Goal: Task Accomplishment & Management: Manage account settings

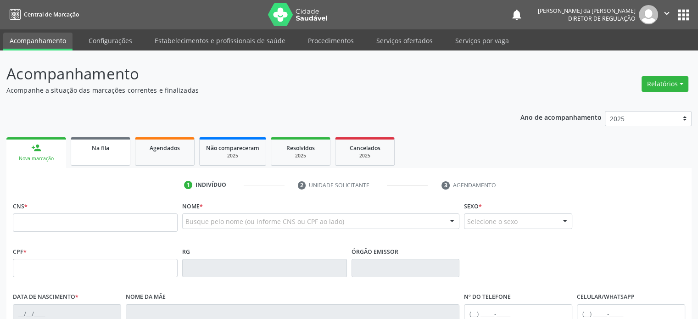
click at [96, 156] on link "Na fila" at bounding box center [101, 151] width 60 height 28
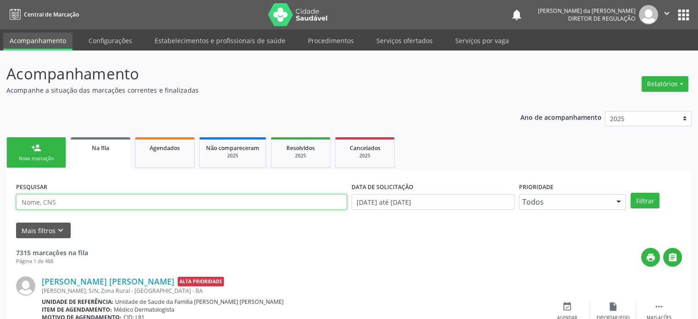
click at [61, 200] on input "text" at bounding box center [181, 202] width 331 height 16
paste input "[PERSON_NAME]"
click at [630, 193] on button "Filtrar" at bounding box center [644, 201] width 29 height 16
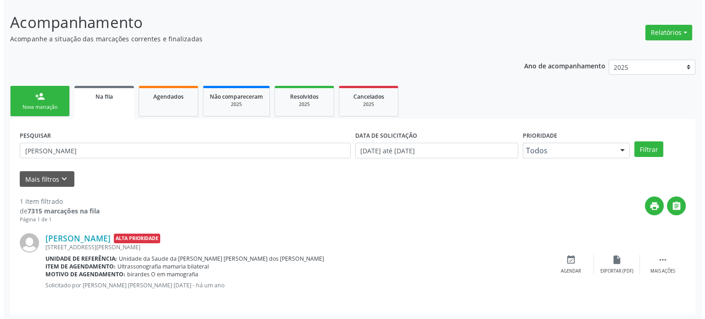
scroll to position [53, 0]
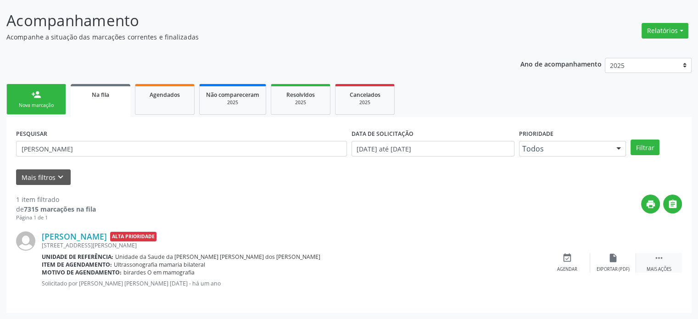
click at [657, 260] on icon "" at bounding box center [659, 258] width 10 height 10
click at [566, 259] on icon "cancel" at bounding box center [567, 258] width 10 height 10
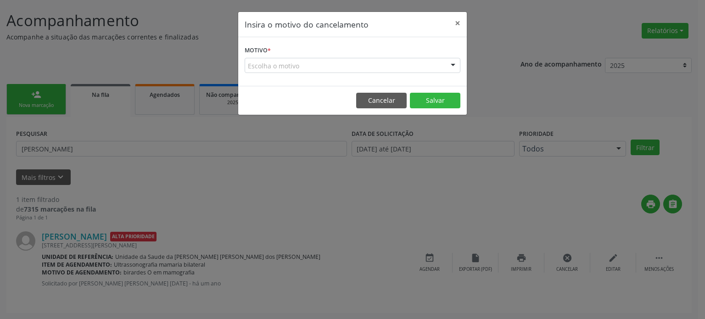
click at [284, 66] on div "Escolha o motivo" at bounding box center [353, 66] width 216 height 16
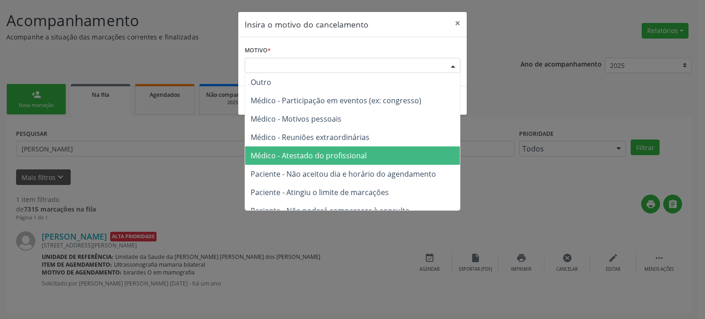
click at [322, 156] on span "Médico - Atestado do profissional" at bounding box center [308, 155] width 116 height 10
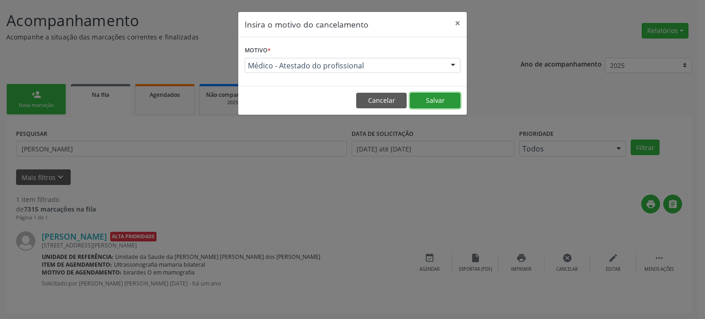
click at [434, 97] on button "Salvar" at bounding box center [435, 101] width 50 height 16
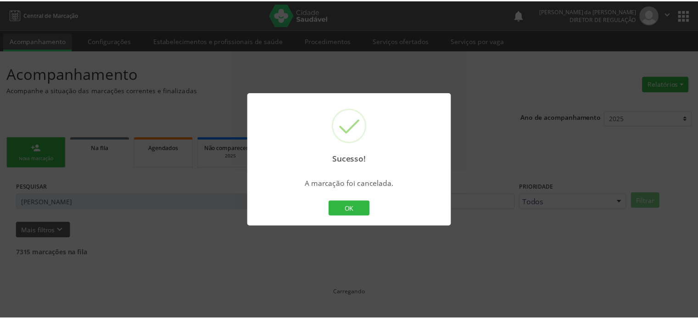
scroll to position [0, 0]
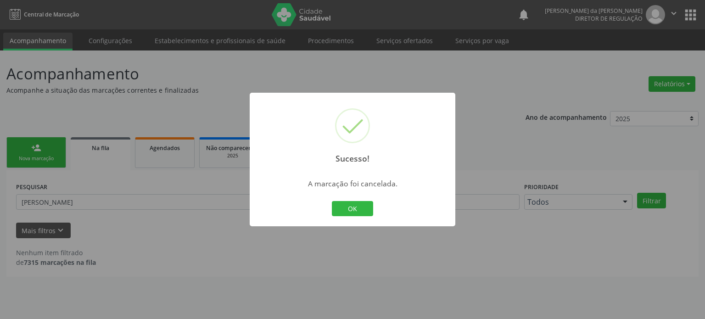
click at [165, 216] on div "Sucesso! × A marcação foi cancelada. OK Cancel" at bounding box center [352, 159] width 705 height 319
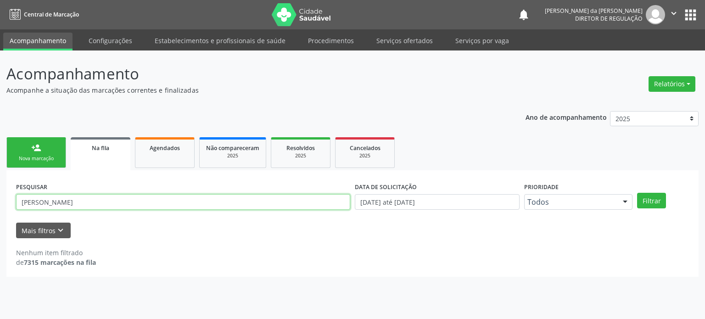
click at [151, 200] on input "[PERSON_NAME]" at bounding box center [183, 202] width 334 height 16
paste input "[PERSON_NAME] Silv"
click at [637, 193] on button "Filtrar" at bounding box center [651, 201] width 29 height 16
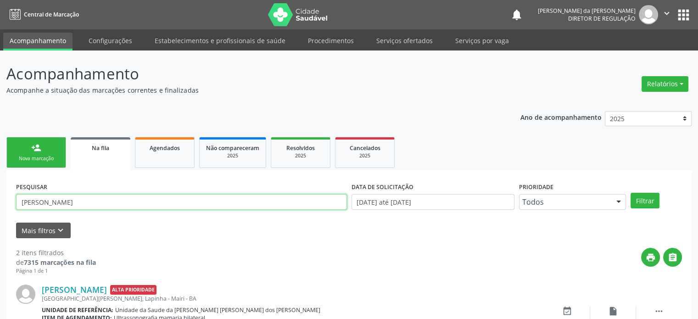
click at [92, 200] on input "[PERSON_NAME]" at bounding box center [181, 202] width 331 height 16
click at [81, 199] on input "[PERSON_NAME]" at bounding box center [181, 202] width 331 height 16
paste input "[PERSON_NAME] da Conceião [PERSON_NAME]"
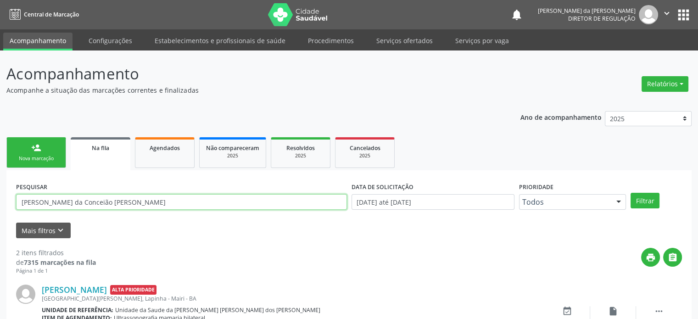
click at [630, 193] on button "Filtrar" at bounding box center [644, 201] width 29 height 16
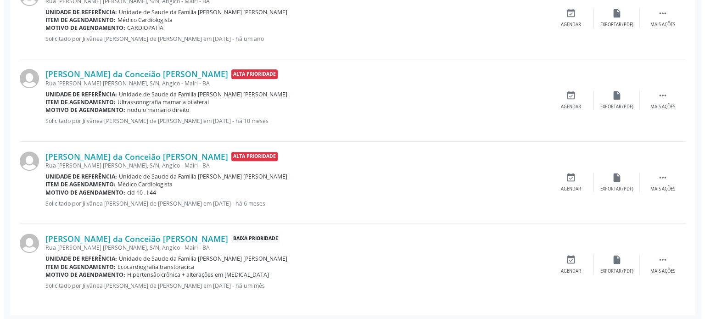
scroll to position [382, 0]
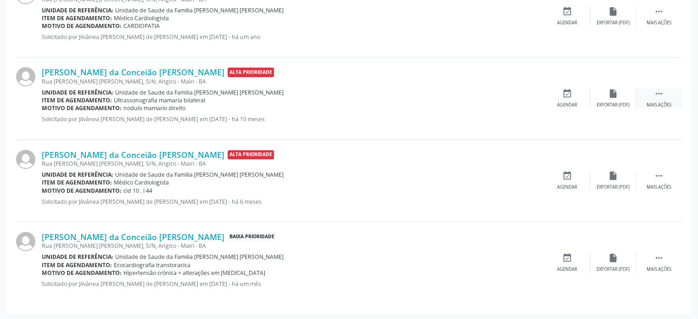
click at [673, 93] on div " Mais ações" at bounding box center [659, 99] width 46 height 20
click at [560, 95] on div "cancel Cancelar" at bounding box center [567, 99] width 46 height 20
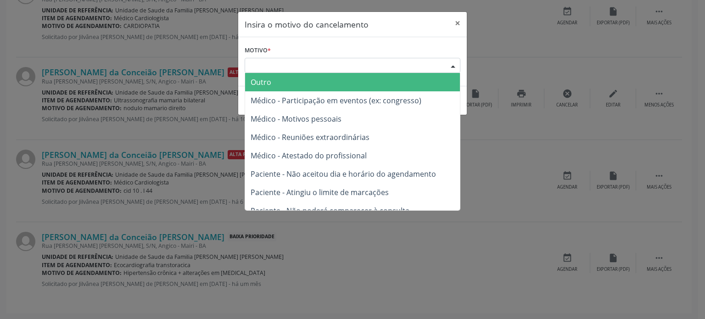
click at [285, 66] on div "Escolha o motivo" at bounding box center [353, 66] width 216 height 16
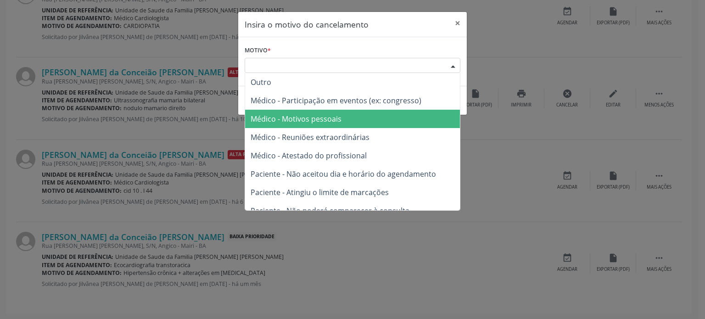
click at [288, 122] on span "Médico - Motivos pessoais" at bounding box center [295, 119] width 91 height 10
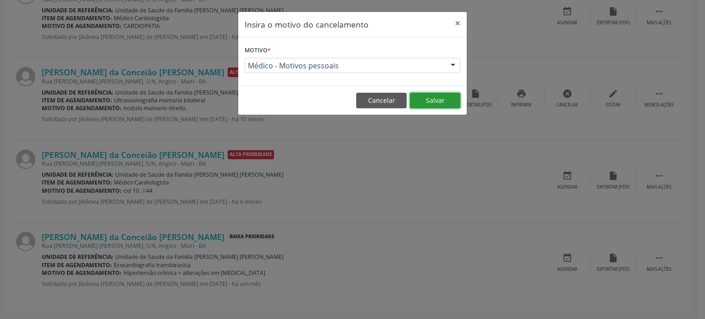
click at [449, 102] on button "Salvar" at bounding box center [435, 101] width 50 height 16
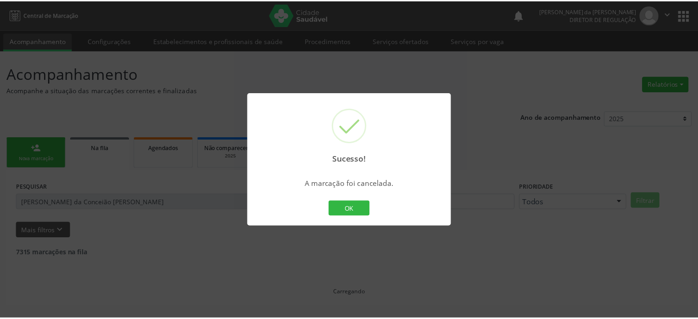
scroll to position [0, 0]
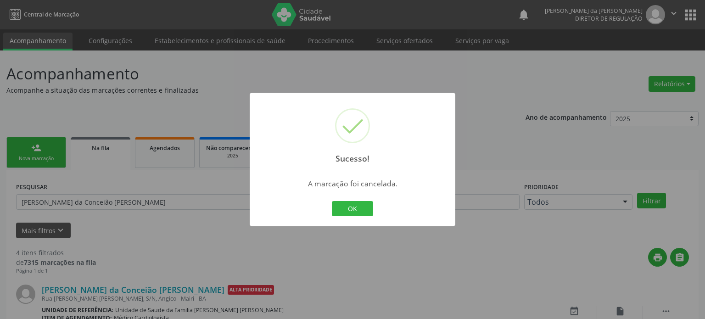
click at [147, 220] on div "Sucesso! × A marcação foi cancelada. OK Cancel" at bounding box center [352, 159] width 705 height 319
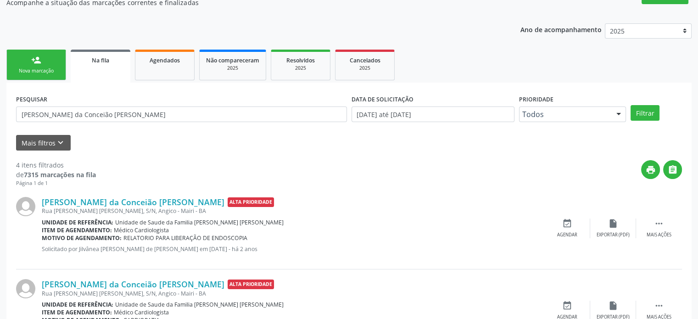
scroll to position [161, 0]
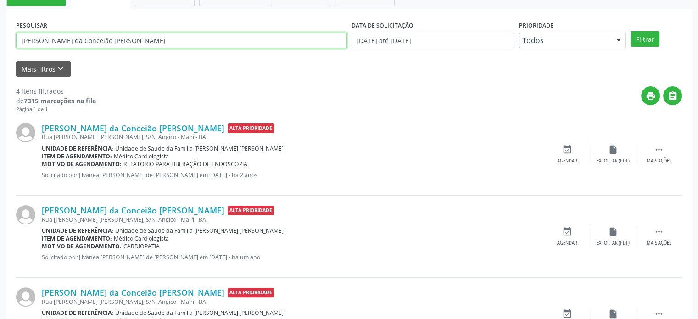
click at [103, 37] on input "[PERSON_NAME] da Conceião [PERSON_NAME]" at bounding box center [181, 41] width 331 height 16
paste input "[PERSON_NAME]"
click at [630, 31] on button "Filtrar" at bounding box center [644, 39] width 29 height 16
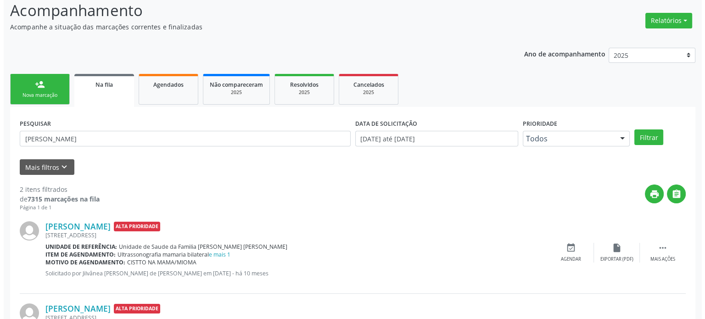
scroll to position [135, 0]
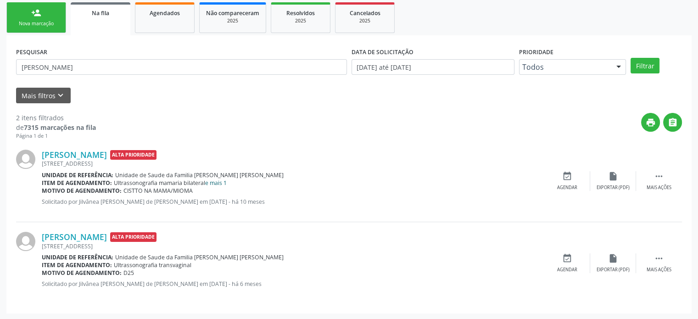
click at [224, 181] on link "e mais 1" at bounding box center [216, 183] width 22 height 8
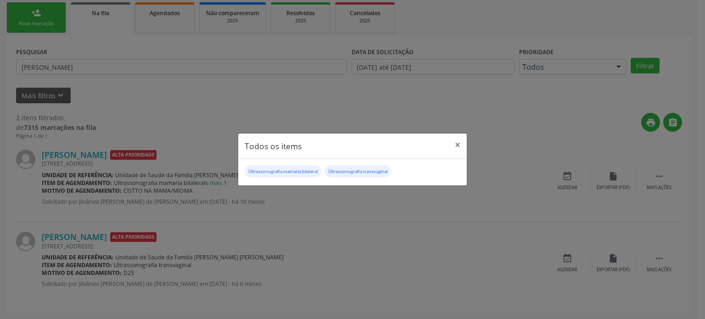
click at [262, 245] on div "Todos os items × Ultrassonografia mamaria bilateral Ultrassonografia transvagin…" at bounding box center [352, 159] width 705 height 319
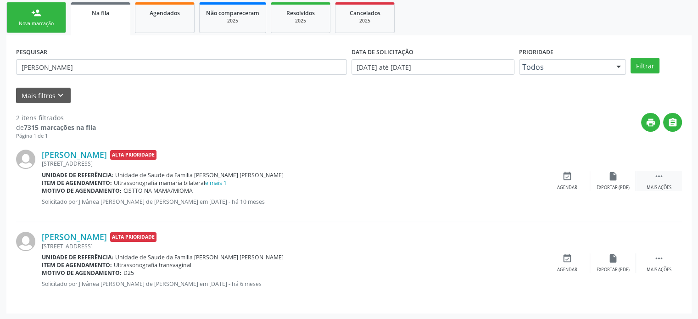
click at [660, 176] on icon "" at bounding box center [659, 176] width 10 height 10
click at [566, 178] on icon "cancel" at bounding box center [567, 176] width 10 height 10
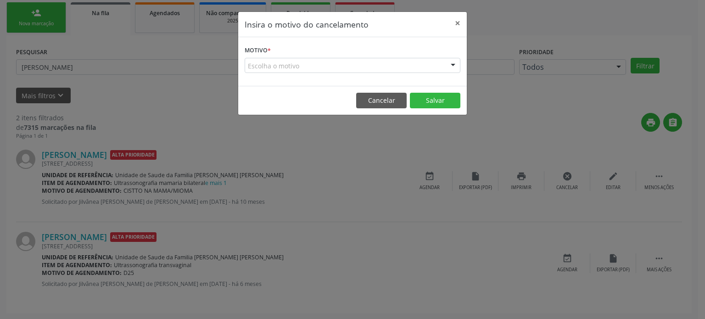
click at [334, 60] on div "Escolha o motivo" at bounding box center [353, 66] width 216 height 16
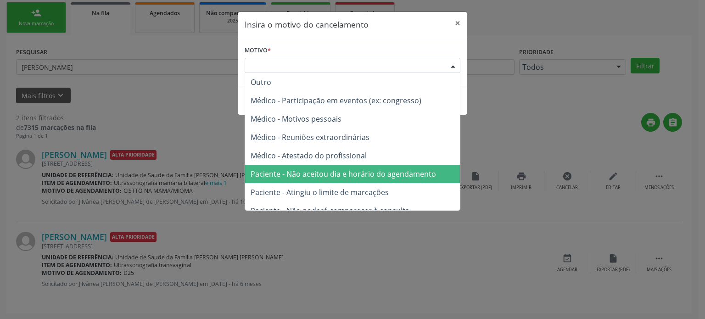
click at [326, 167] on span "Paciente - Não aceitou dia e horário do agendamento" at bounding box center [352, 174] width 215 height 18
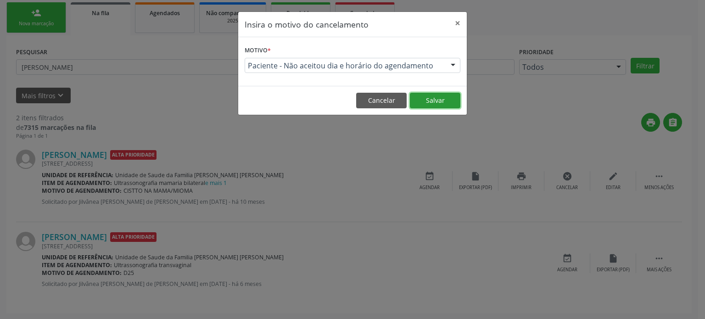
click at [442, 93] on button "Salvar" at bounding box center [435, 101] width 50 height 16
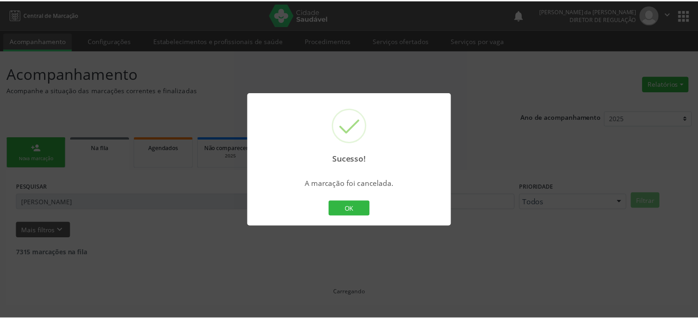
scroll to position [0, 0]
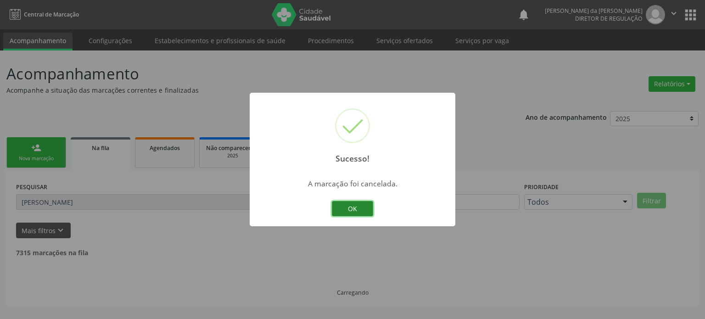
click at [359, 212] on button "OK" at bounding box center [352, 209] width 41 height 16
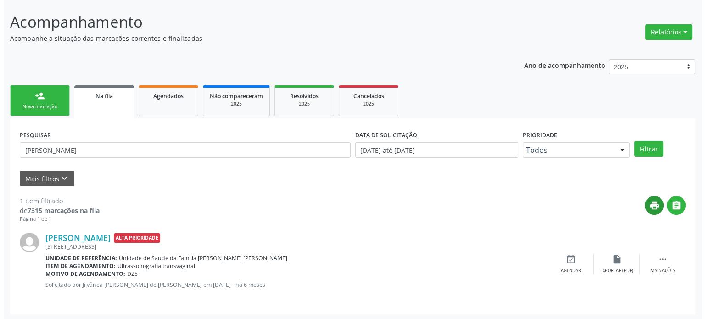
scroll to position [53, 0]
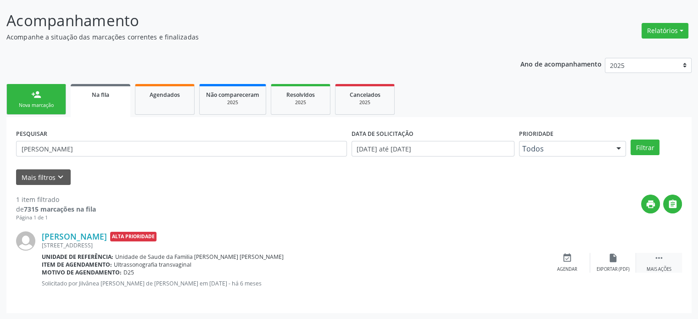
click at [659, 257] on icon "" at bounding box center [659, 258] width 10 height 10
click at [562, 262] on div "cancel Cancelar" at bounding box center [567, 263] width 46 height 20
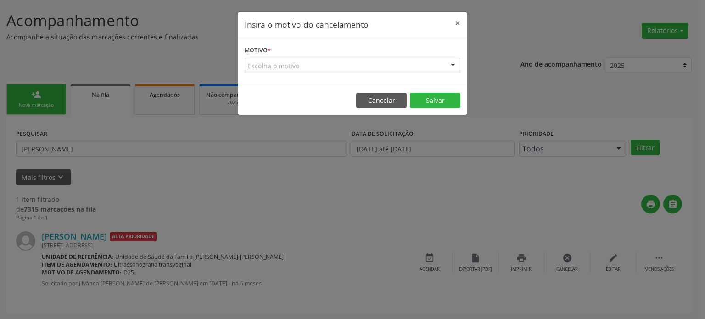
click at [257, 59] on div "Escolha o motivo" at bounding box center [353, 66] width 216 height 16
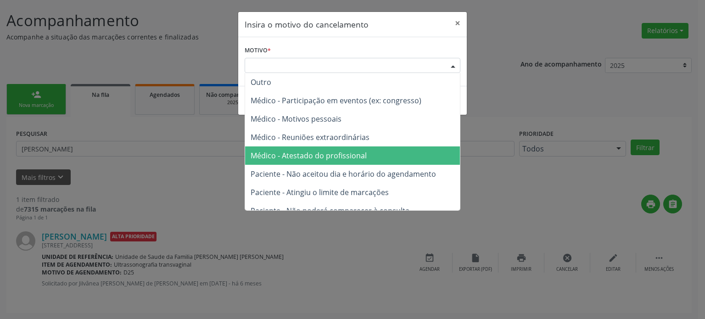
click at [317, 152] on span "Médico - Atestado do profissional" at bounding box center [308, 155] width 116 height 10
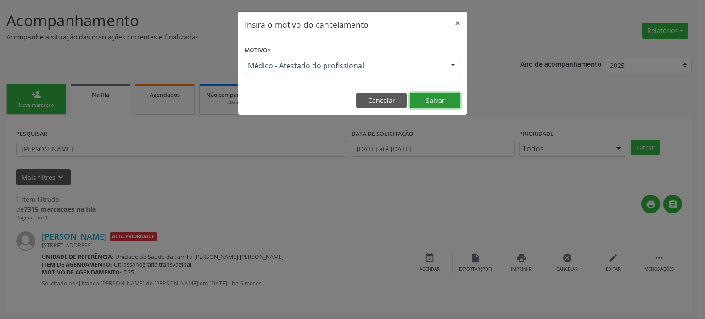
click at [449, 100] on button "Salvar" at bounding box center [435, 101] width 50 height 16
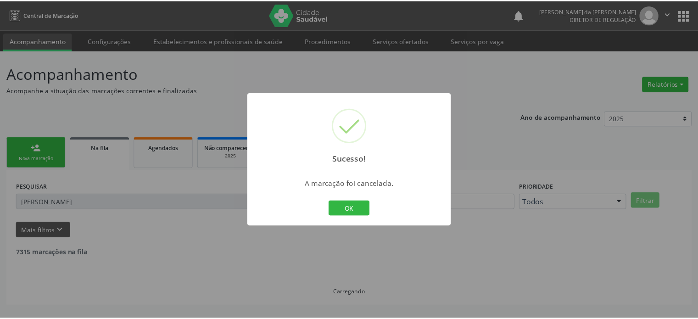
scroll to position [0, 0]
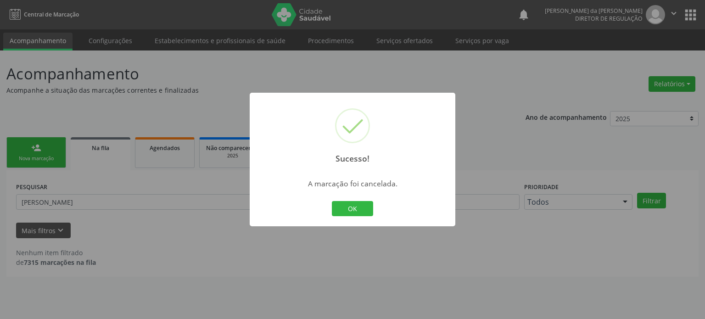
click at [116, 196] on div "Sucesso! × A marcação foi cancelada. OK Cancel" at bounding box center [352, 159] width 705 height 319
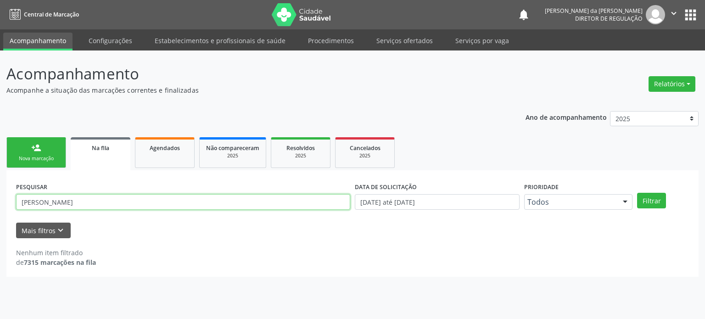
click at [115, 202] on input "[PERSON_NAME]" at bounding box center [183, 202] width 334 height 16
paste input "[PERSON_NAME]"
click at [637, 193] on button "Filtrar" at bounding box center [651, 201] width 29 height 16
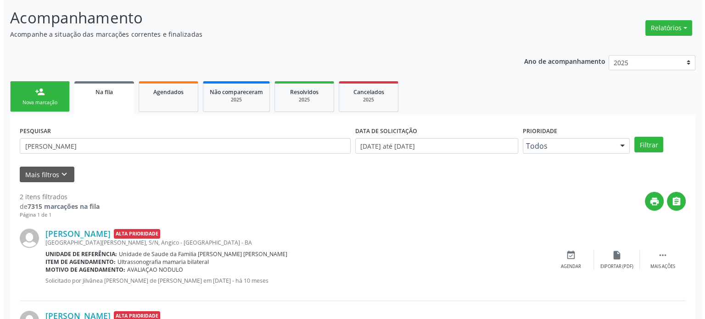
scroll to position [135, 0]
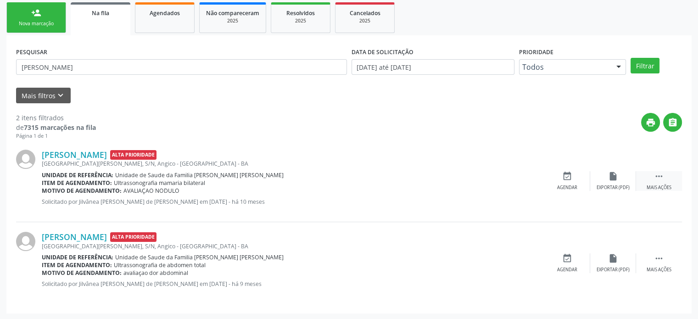
click at [664, 181] on div " Mais ações" at bounding box center [659, 181] width 46 height 20
click at [564, 179] on icon "cancel" at bounding box center [567, 176] width 10 height 10
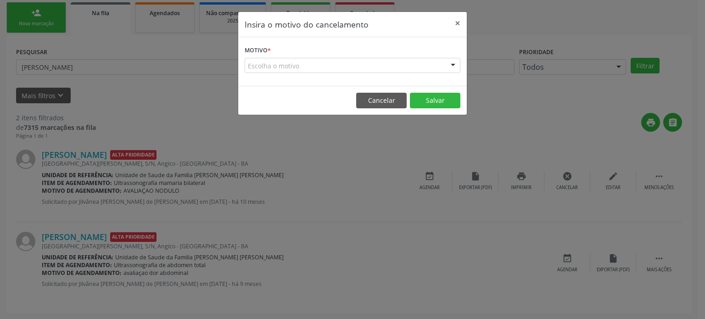
click at [330, 67] on div "Escolha o motivo" at bounding box center [353, 66] width 216 height 16
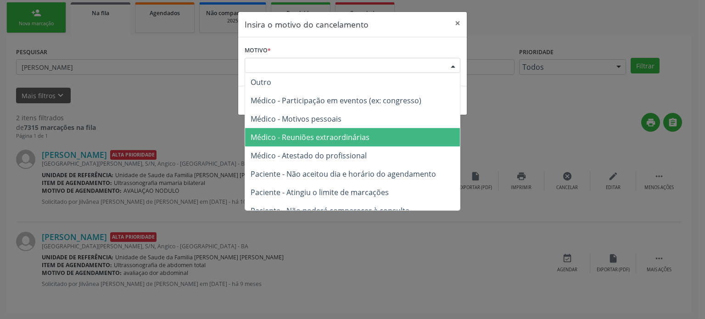
click at [319, 142] on span "Médico - Reuniões extraordinárias" at bounding box center [352, 137] width 215 height 18
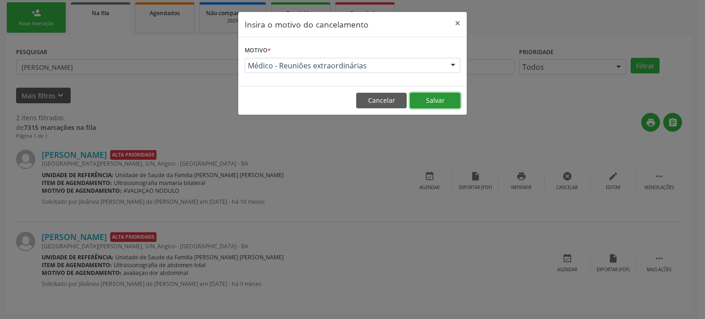
click at [447, 101] on button "Salvar" at bounding box center [435, 101] width 50 height 16
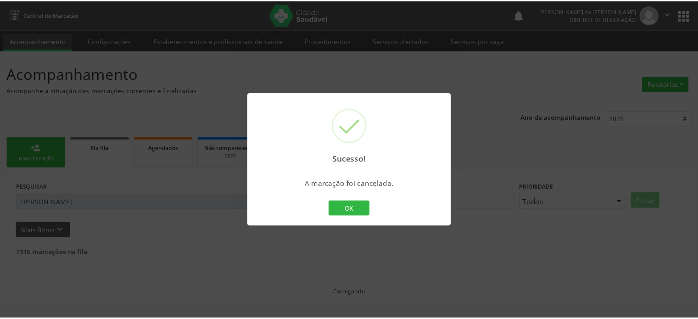
scroll to position [0, 0]
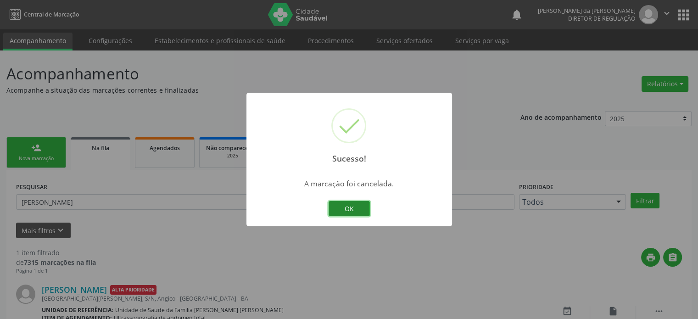
click at [349, 213] on button "OK" at bounding box center [348, 209] width 41 height 16
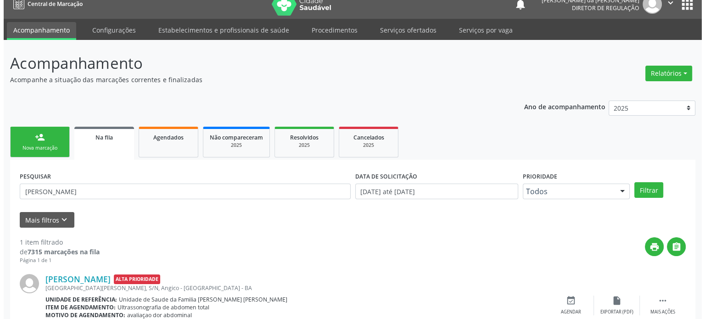
scroll to position [53, 0]
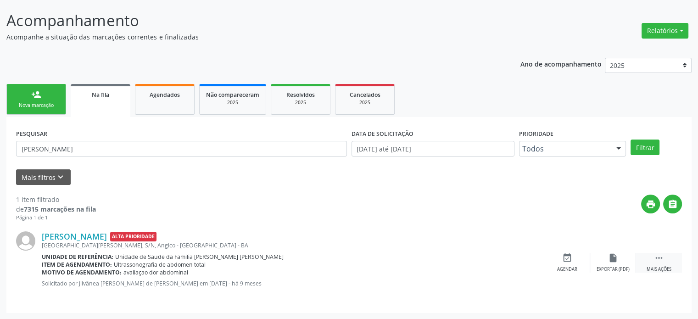
click at [666, 256] on div " Mais ações" at bounding box center [659, 263] width 46 height 20
click at [555, 257] on div "cancel Cancelar" at bounding box center [567, 263] width 46 height 20
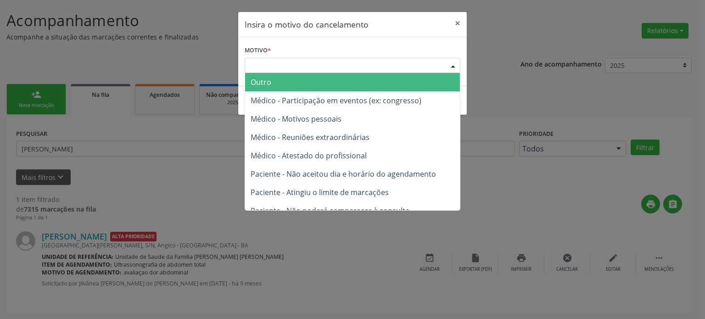
click at [255, 62] on div "Escolha o motivo" at bounding box center [353, 66] width 216 height 16
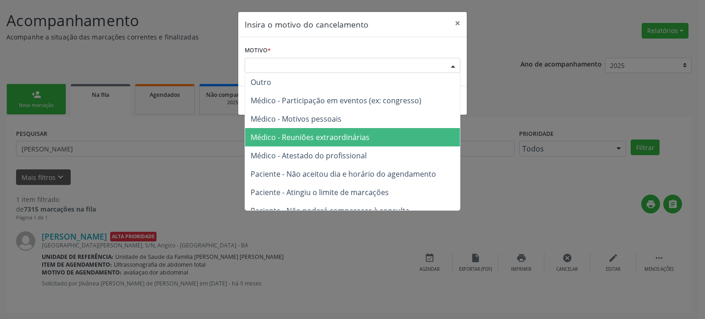
click at [314, 147] on span "Médico - Atestado do profissional" at bounding box center [352, 155] width 215 height 18
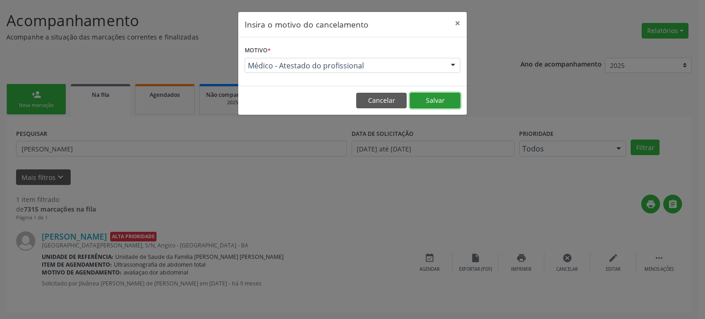
click at [428, 107] on button "Salvar" at bounding box center [435, 101] width 50 height 16
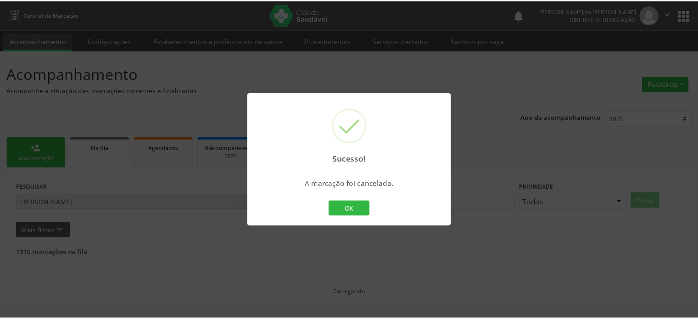
scroll to position [0, 0]
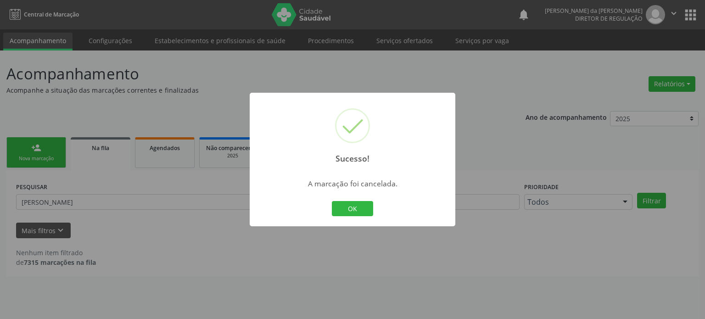
click at [89, 176] on div "Sucesso! × A marcação foi cancelada. OK Cancel" at bounding box center [352, 159] width 705 height 319
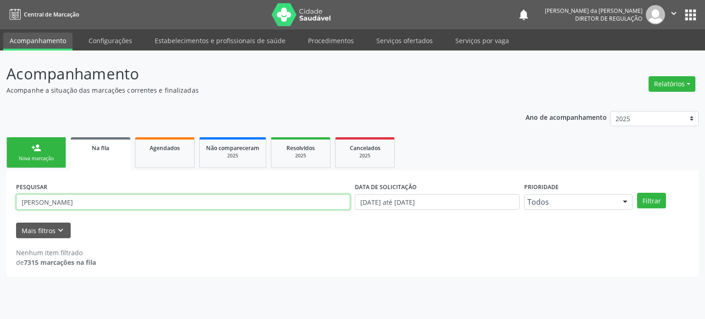
click at [87, 198] on input "[PERSON_NAME]" at bounding box center [183, 202] width 334 height 16
paste input "[PERSON_NAME]"
click at [637, 193] on button "Filtrar" at bounding box center [651, 201] width 29 height 16
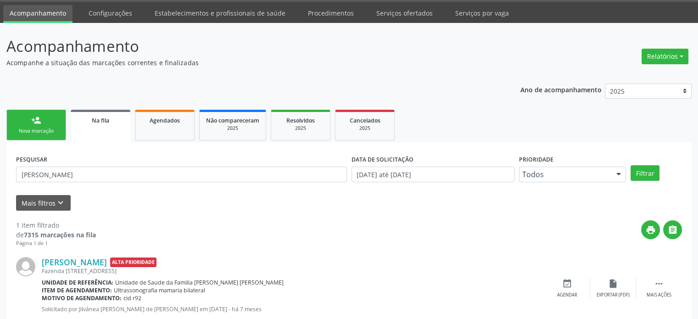
scroll to position [53, 0]
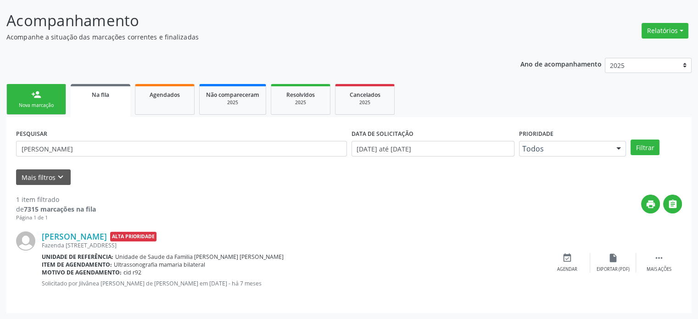
click at [92, 156] on div "PESQUISAR [PERSON_NAME]" at bounding box center [181, 145] width 335 height 36
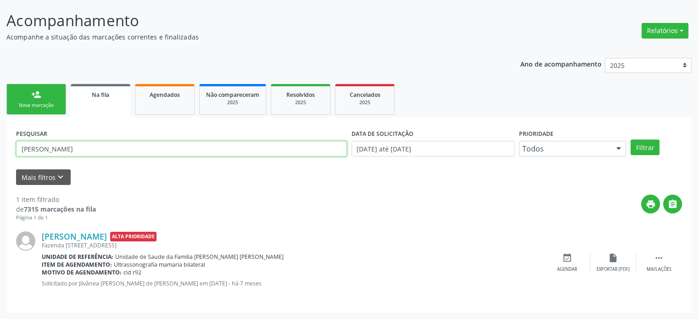
click at [95, 151] on input "[PERSON_NAME]" at bounding box center [181, 149] width 331 height 16
paste input "[PERSON_NAME] [PERSON_NAME]"
type input "[PERSON_NAME] [PERSON_NAME]"
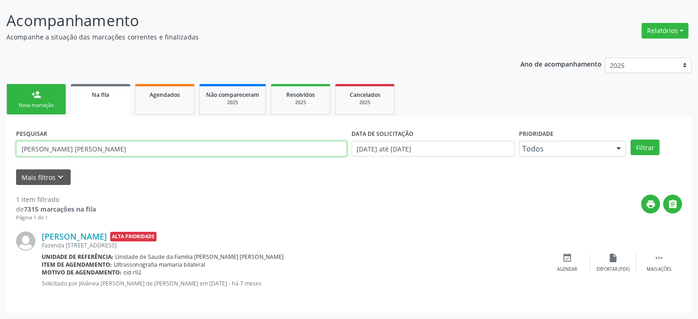
click at [630, 139] on button "Filtrar" at bounding box center [644, 147] width 29 height 16
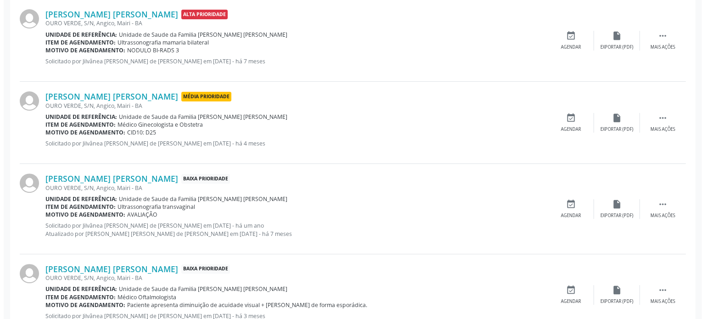
scroll to position [307, 0]
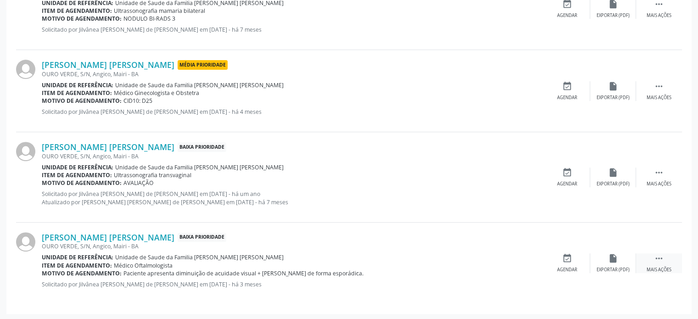
click at [657, 262] on icon "" at bounding box center [659, 258] width 10 height 10
click at [562, 260] on icon "cancel" at bounding box center [567, 258] width 10 height 10
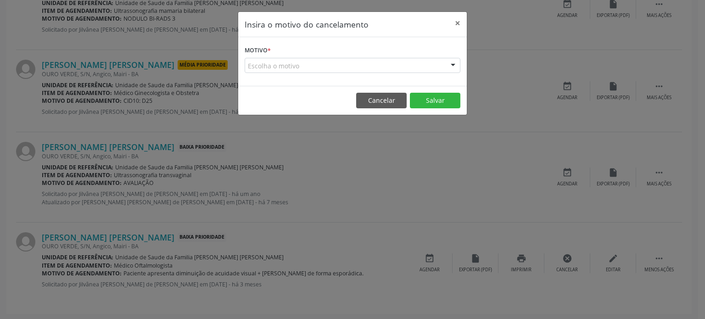
click at [312, 65] on div "Escolha o motivo" at bounding box center [353, 66] width 216 height 16
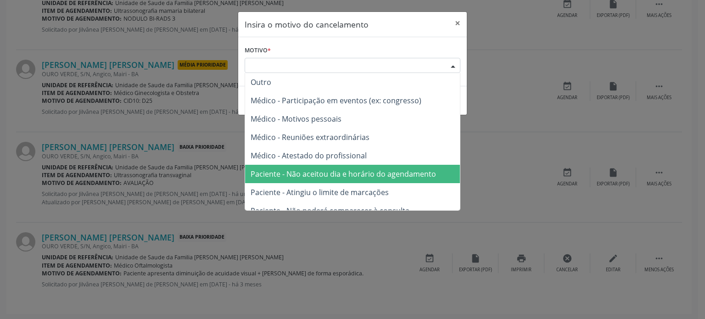
click at [325, 168] on span "Paciente - Não aceitou dia e horário do agendamento" at bounding box center [352, 174] width 215 height 18
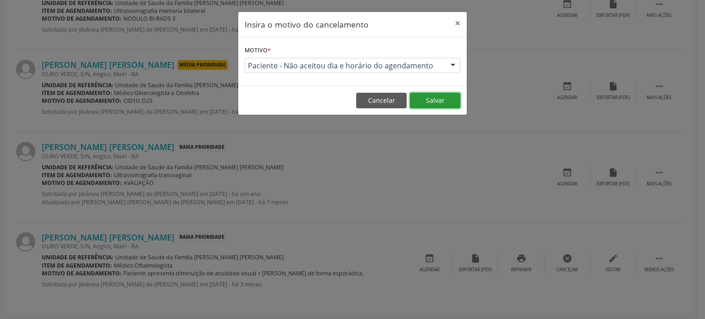
click at [443, 95] on button "Salvar" at bounding box center [435, 101] width 50 height 16
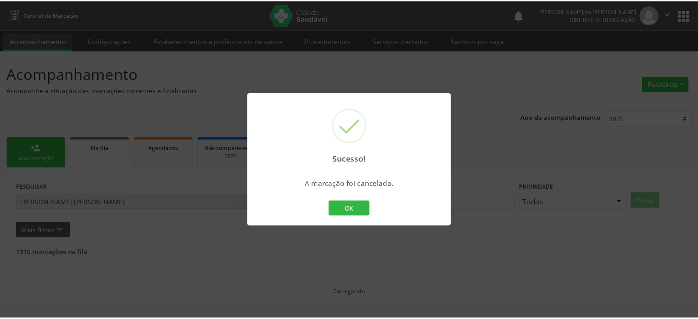
scroll to position [0, 0]
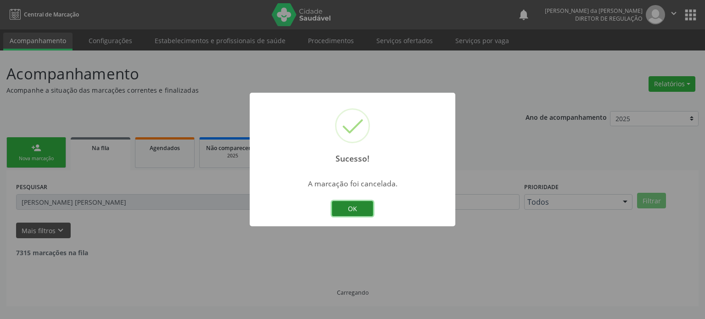
click at [354, 206] on button "OK" at bounding box center [352, 209] width 41 height 16
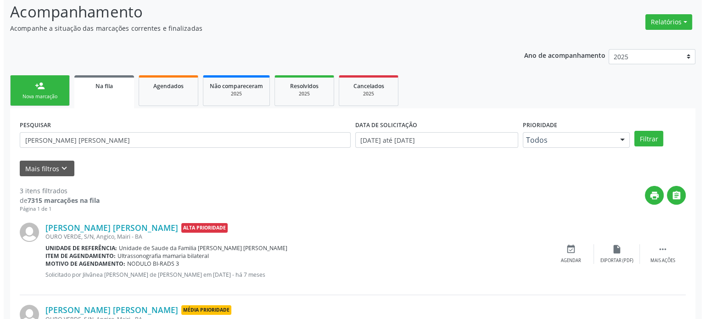
scroll to position [225, 0]
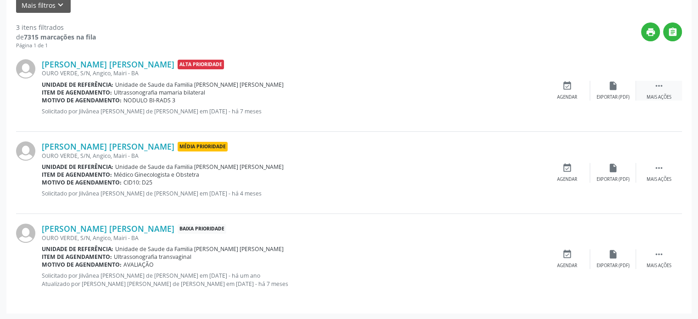
click at [658, 87] on icon "" at bounding box center [659, 86] width 10 height 10
click at [567, 91] on div "cancel Cancelar" at bounding box center [567, 91] width 46 height 20
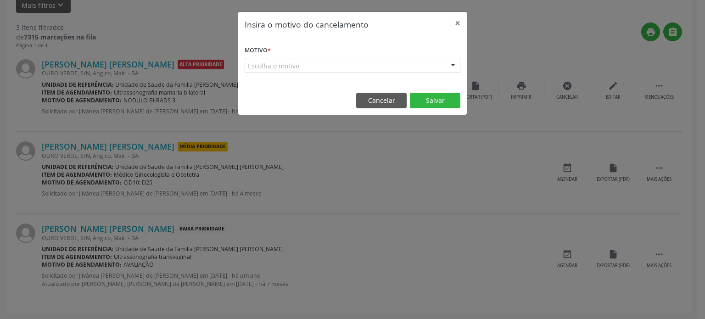
click at [326, 66] on div "Escolha o motivo" at bounding box center [353, 66] width 216 height 16
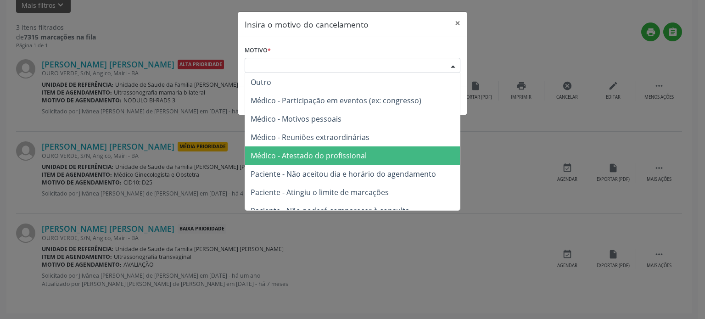
click at [326, 162] on span "Médico - Atestado do profissional" at bounding box center [352, 155] width 215 height 18
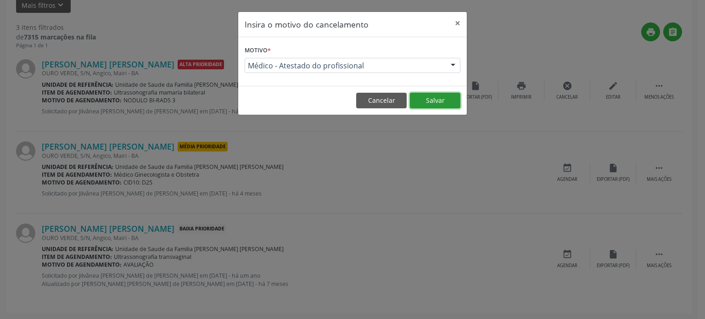
click at [432, 97] on button "Salvar" at bounding box center [435, 101] width 50 height 16
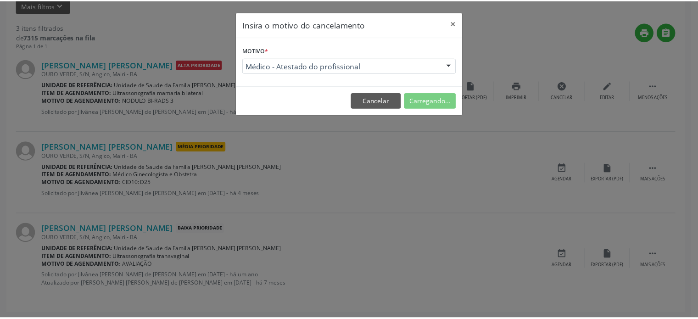
scroll to position [0, 0]
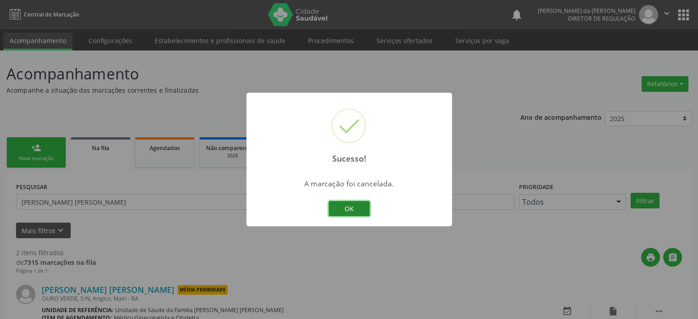
click at [350, 211] on button "OK" at bounding box center [348, 209] width 41 height 16
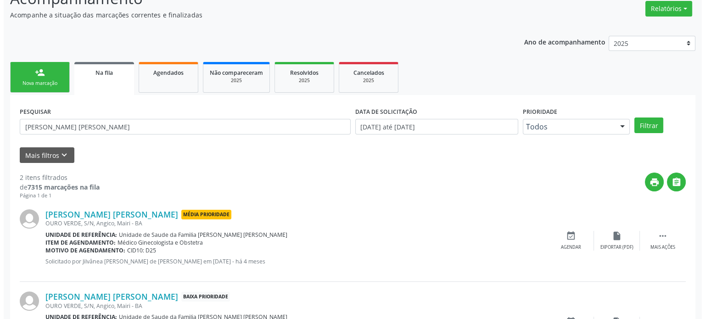
scroll to position [143, 0]
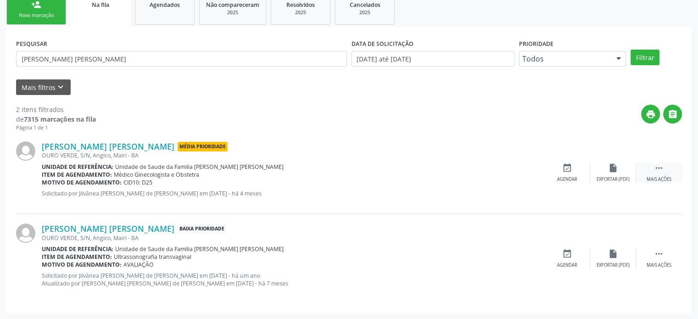
click at [662, 170] on icon "" at bounding box center [659, 168] width 10 height 10
click at [567, 172] on icon "cancel" at bounding box center [567, 168] width 10 height 10
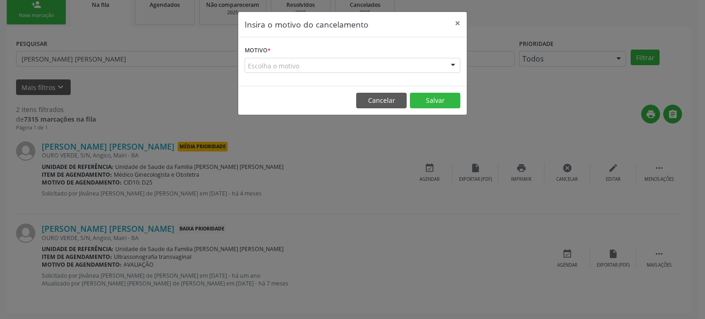
click at [256, 67] on div "Escolha o motivo" at bounding box center [353, 66] width 216 height 16
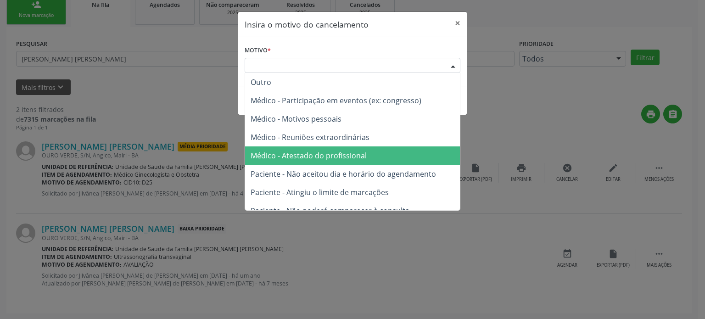
click at [334, 159] on span "Médico - Atestado do profissional" at bounding box center [308, 155] width 116 height 10
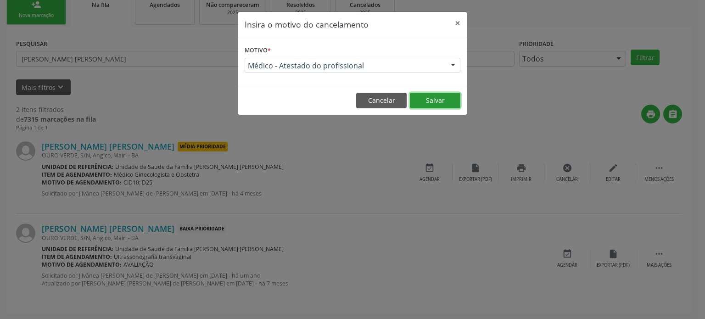
click at [436, 93] on button "Salvar" at bounding box center [435, 101] width 50 height 16
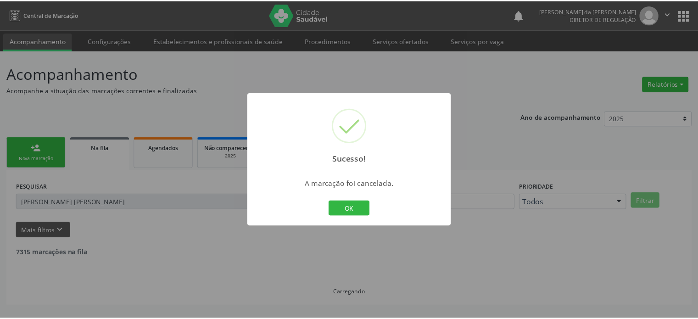
scroll to position [0, 0]
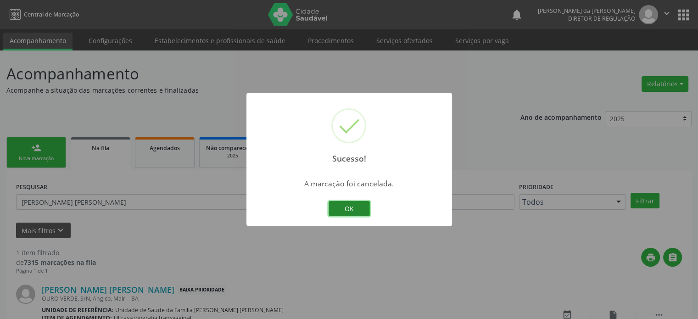
click at [348, 212] on button "OK" at bounding box center [348, 209] width 41 height 16
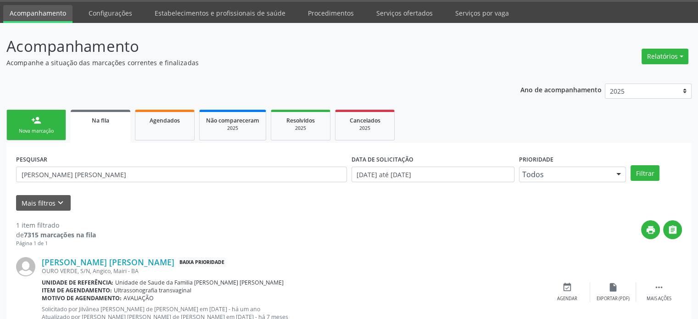
scroll to position [61, 0]
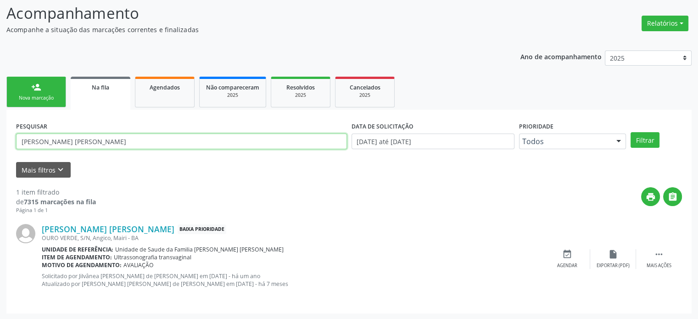
click at [90, 145] on input "[PERSON_NAME] [PERSON_NAME]" at bounding box center [181, 142] width 331 height 16
click at [68, 145] on input "text" at bounding box center [181, 142] width 331 height 16
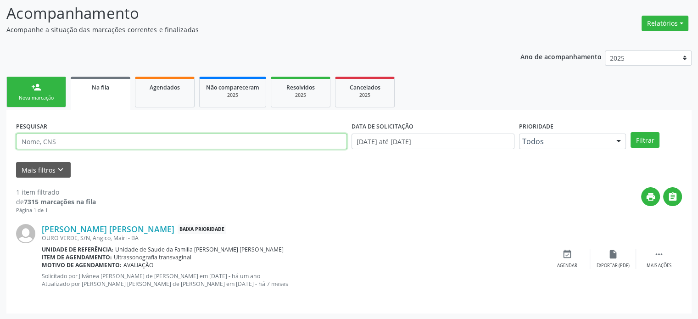
click at [68, 145] on input "text" at bounding box center [181, 142] width 331 height 16
click at [71, 141] on input "text" at bounding box center [181, 142] width 331 height 16
